Goal: Feedback & Contribution: Leave review/rating

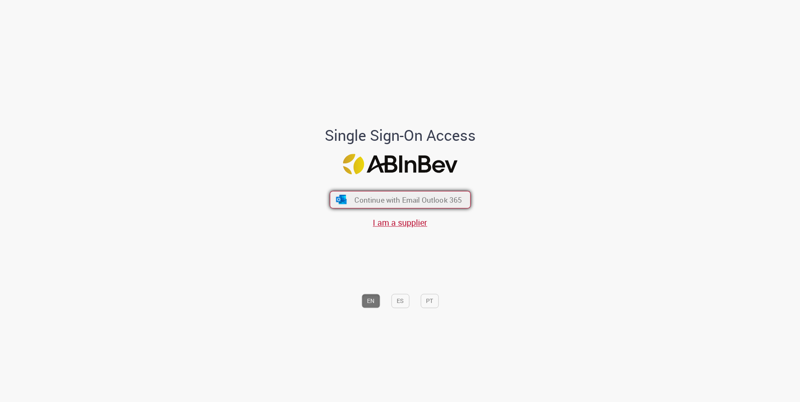
click at [415, 205] on button "Continue with Email Outlook 365" at bounding box center [400, 200] width 141 height 18
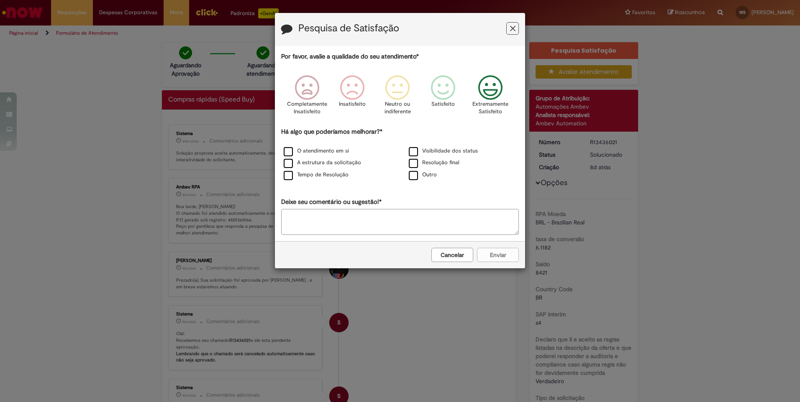
click at [486, 99] on icon "Feedback" at bounding box center [490, 87] width 31 height 25
click at [324, 150] on label "O atendimento em si" at bounding box center [316, 151] width 65 height 8
click at [317, 159] on label "A estrutura da solicitação" at bounding box center [322, 163] width 77 height 8
click at [315, 173] on label "Tempo de Resolução" at bounding box center [316, 175] width 65 height 8
click at [487, 253] on button "Enviar" at bounding box center [498, 255] width 42 height 14
